Goal: Task Accomplishment & Management: Manage account settings

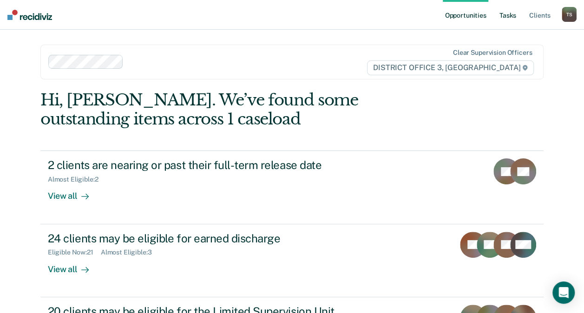
click at [509, 14] on link "Tasks" at bounding box center [508, 15] width 20 height 30
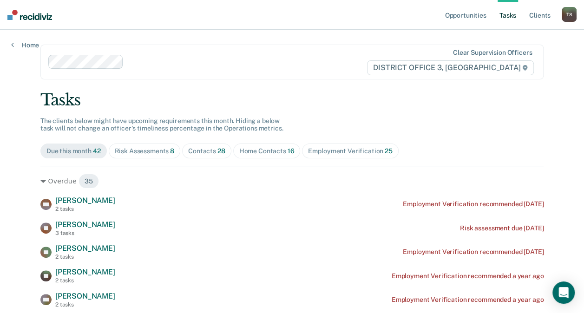
click at [245, 151] on div "Home Contacts 16" at bounding box center [266, 151] width 55 height 8
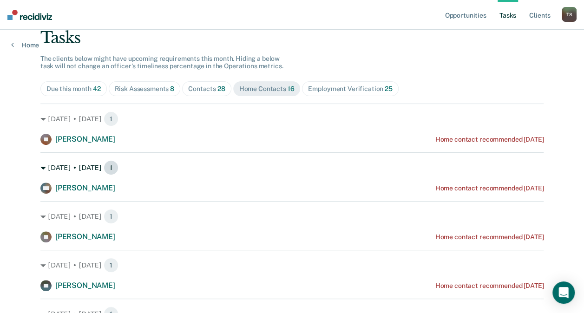
scroll to position [37, 0]
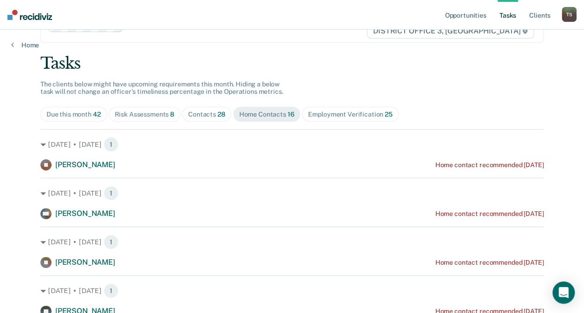
click at [207, 112] on div "Contacts 28" at bounding box center [206, 115] width 37 height 8
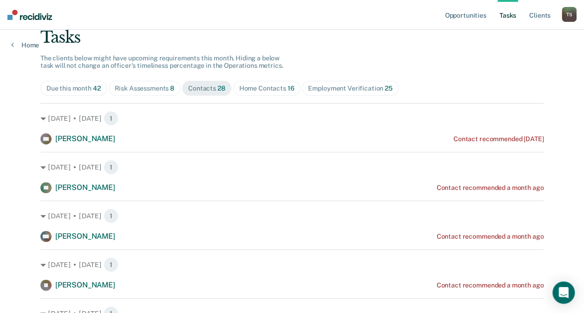
scroll to position [60, 0]
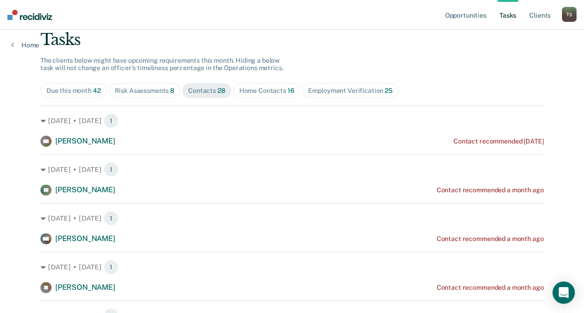
click at [76, 92] on div "Due this month 42" at bounding box center [73, 91] width 54 height 8
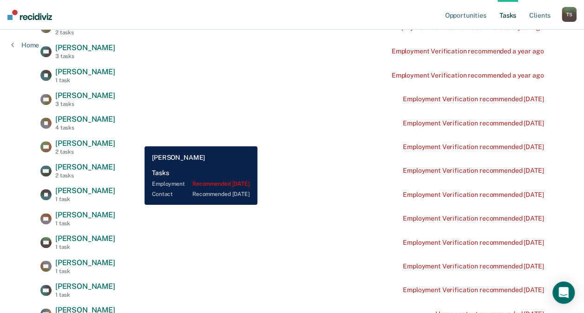
scroll to position [0, 0]
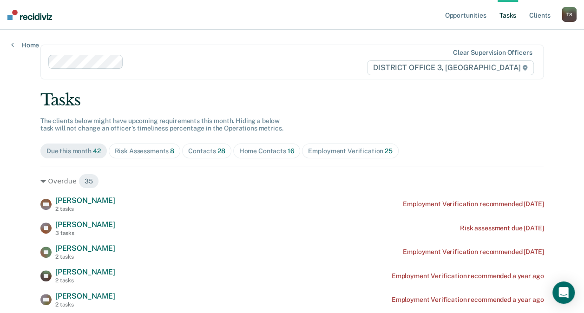
click at [201, 147] on div "Contacts 28" at bounding box center [206, 151] width 37 height 8
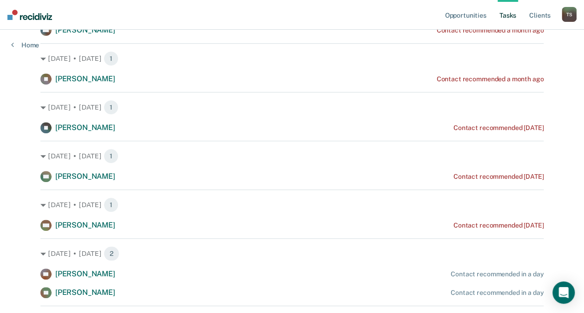
scroll to position [270, 0]
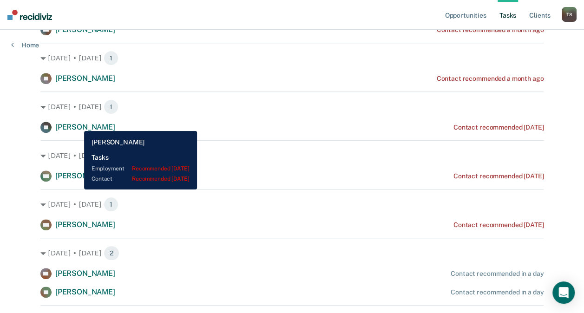
click at [77, 124] on span "[PERSON_NAME]" at bounding box center [85, 127] width 60 height 9
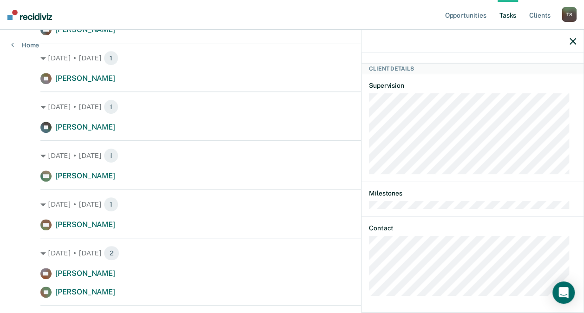
scroll to position [145, 0]
click at [234, 240] on div "[DATE] • [DATE] 2 SB [PERSON_NAME] Contact recommended in a day RP [PERSON_NAME…" at bounding box center [291, 268] width 503 height 60
click at [270, 166] on div "[DATE] • [DATE] 1 HB [PERSON_NAME] Contact recommended [DATE]" at bounding box center [291, 160] width 503 height 41
click at [574, 39] on icon "button" at bounding box center [573, 41] width 7 height 7
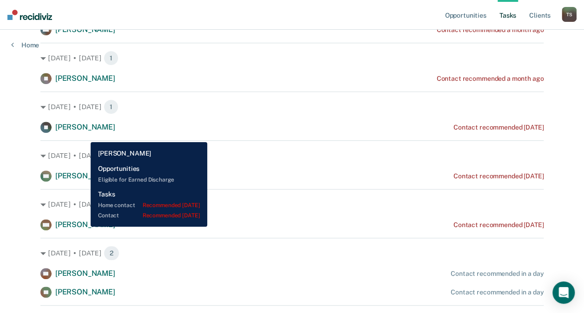
click at [84, 227] on span "[PERSON_NAME]" at bounding box center [85, 224] width 60 height 9
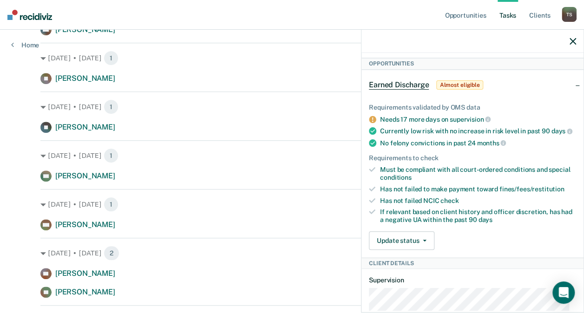
scroll to position [0, 0]
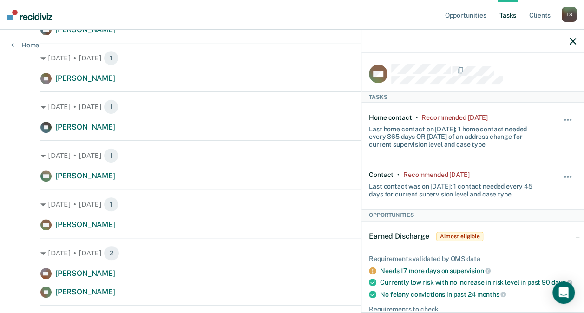
click at [572, 42] on icon "button" at bounding box center [573, 41] width 7 height 7
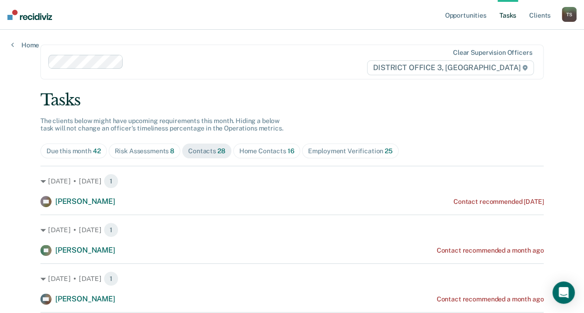
click at [65, 149] on div "Due this month 42" at bounding box center [73, 151] width 54 height 8
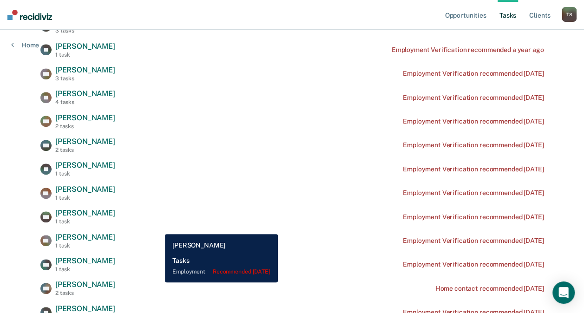
scroll to position [301, 0]
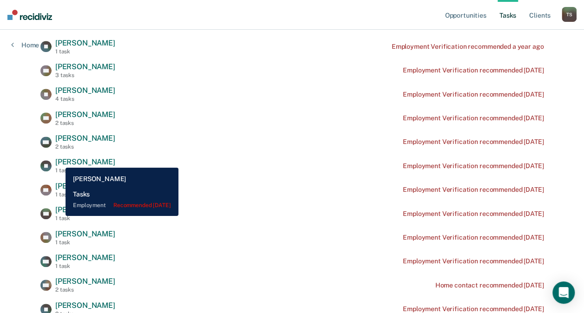
click at [59, 161] on span "[PERSON_NAME]" at bounding box center [85, 162] width 60 height 9
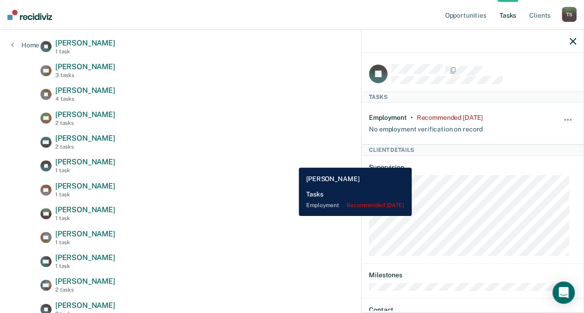
click at [292, 161] on div "[PERSON_NAME] [PERSON_NAME] 1 task Employment Verification recommended [DATE]" at bounding box center [291, 166] width 503 height 16
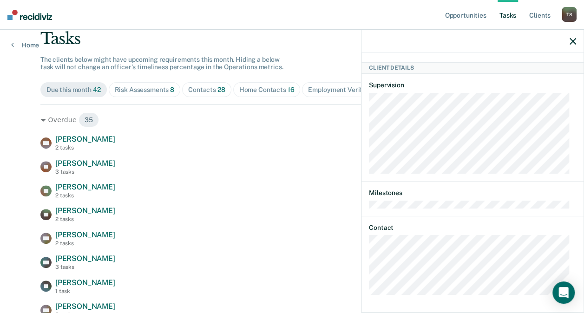
scroll to position [0, 0]
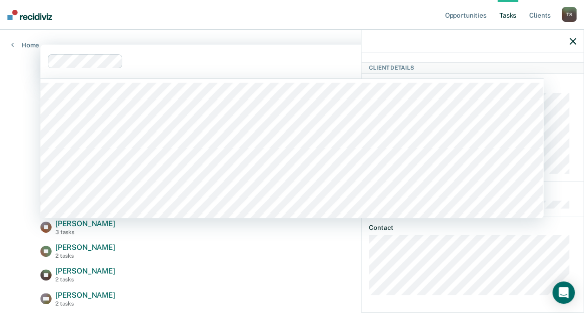
click at [231, 63] on div at bounding box center [247, 61] width 240 height 11
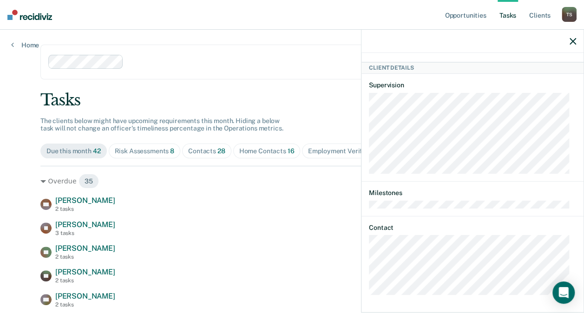
click at [574, 44] on icon "button" at bounding box center [573, 41] width 7 height 7
